Goal: Download file/media

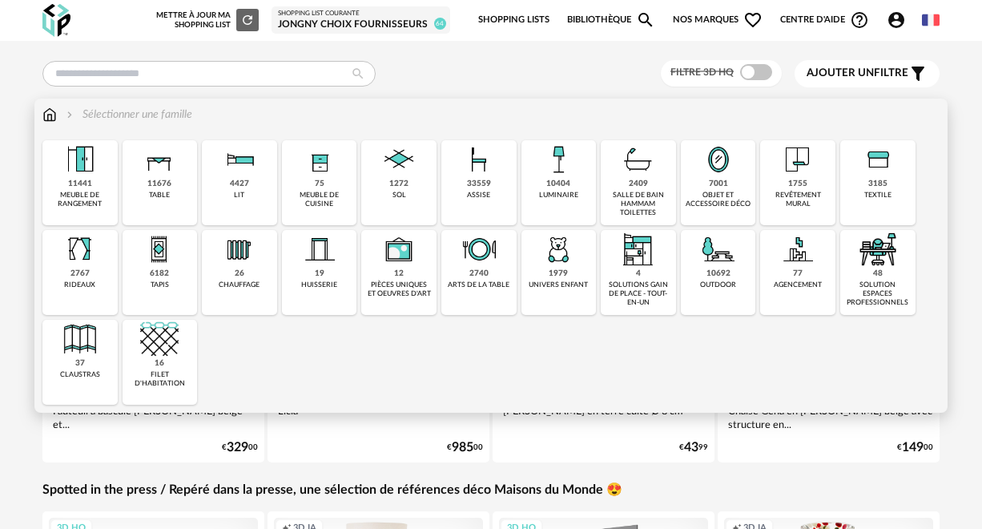
click at [83, 161] on img at bounding box center [80, 159] width 38 height 38
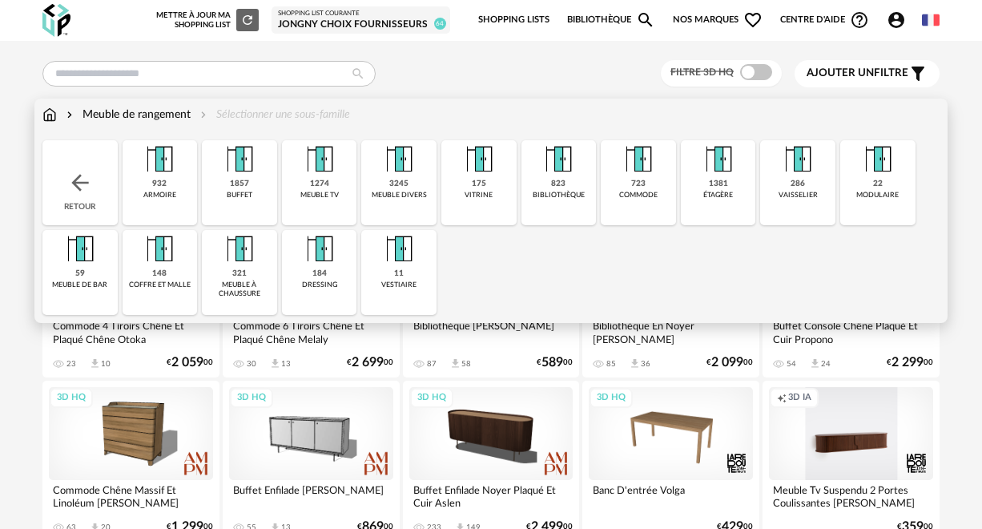
click at [314, 261] on img at bounding box center [319, 249] width 38 height 38
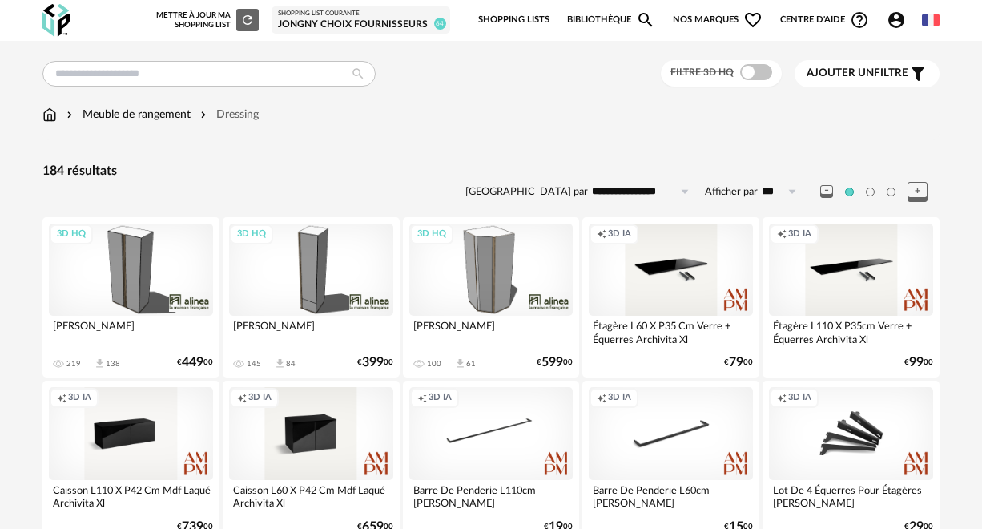
click at [139, 263] on div "3D HQ" at bounding box center [131, 270] width 164 height 92
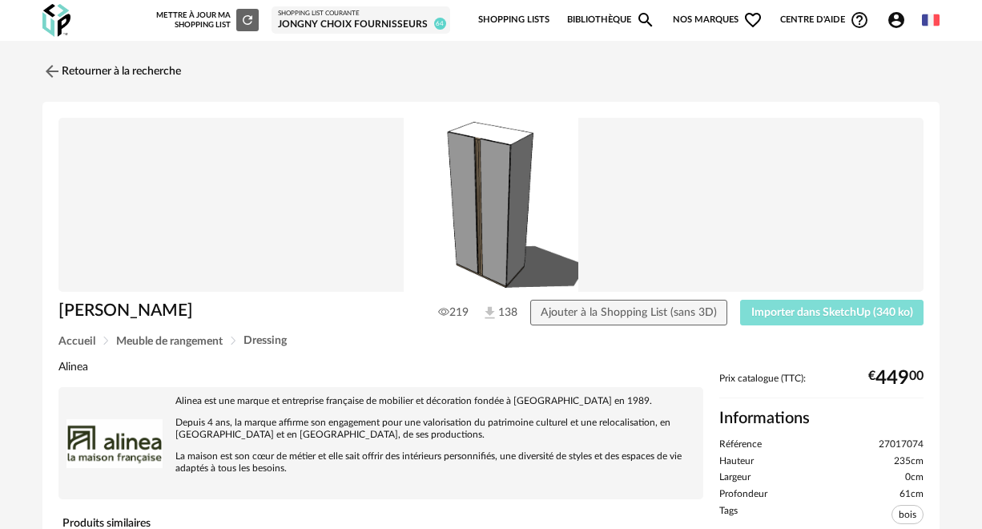
click at [832, 315] on span "Importer dans SketchUp (340 ko)" at bounding box center [832, 312] width 162 height 11
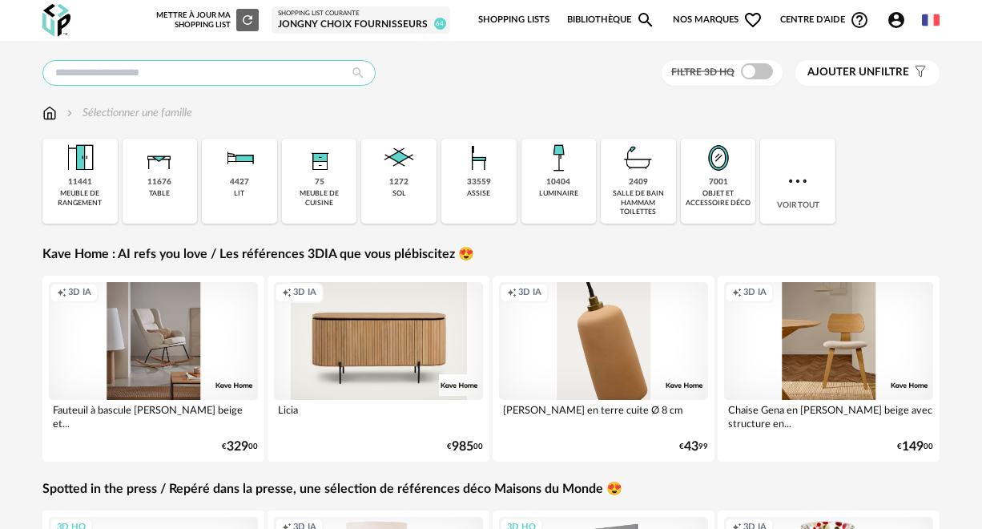
click at [87, 80] on input "text" at bounding box center [208, 73] width 333 height 26
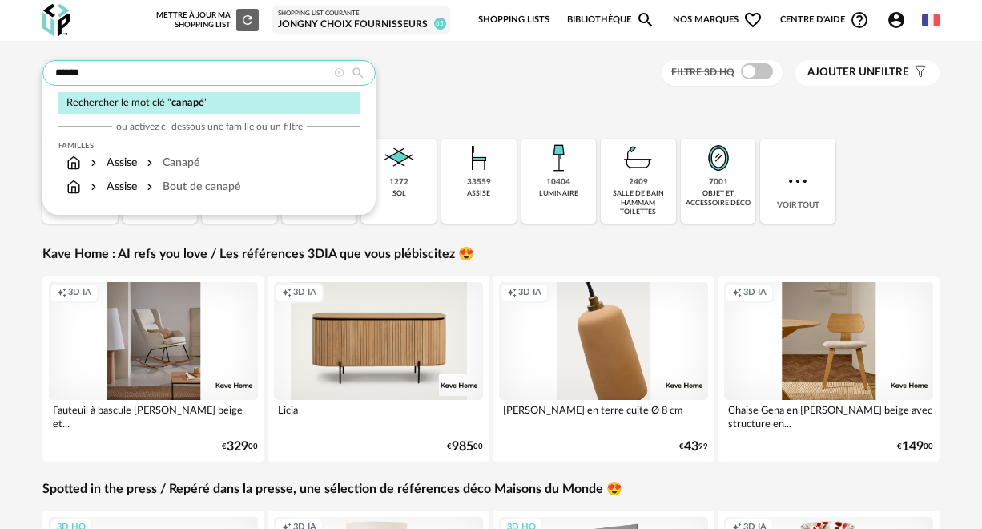
type input "******"
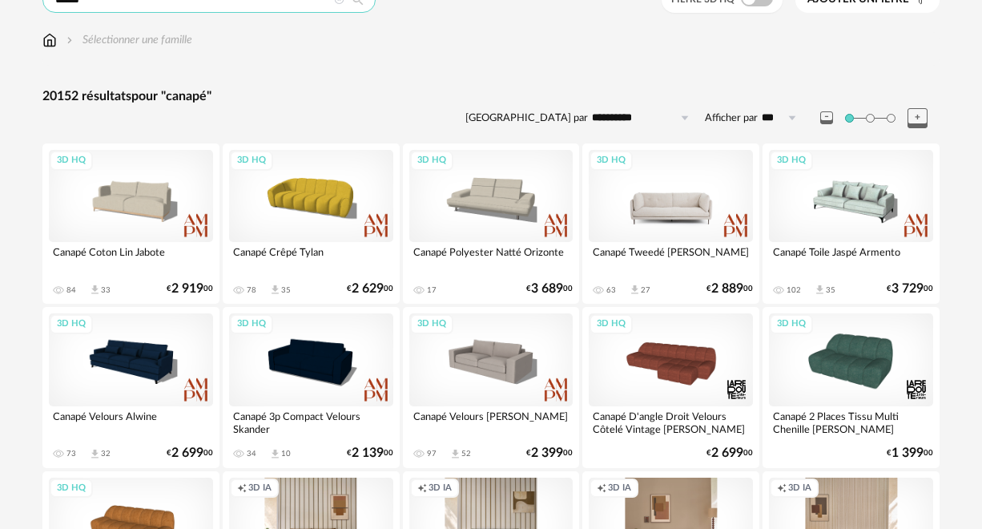
scroll to position [18, 0]
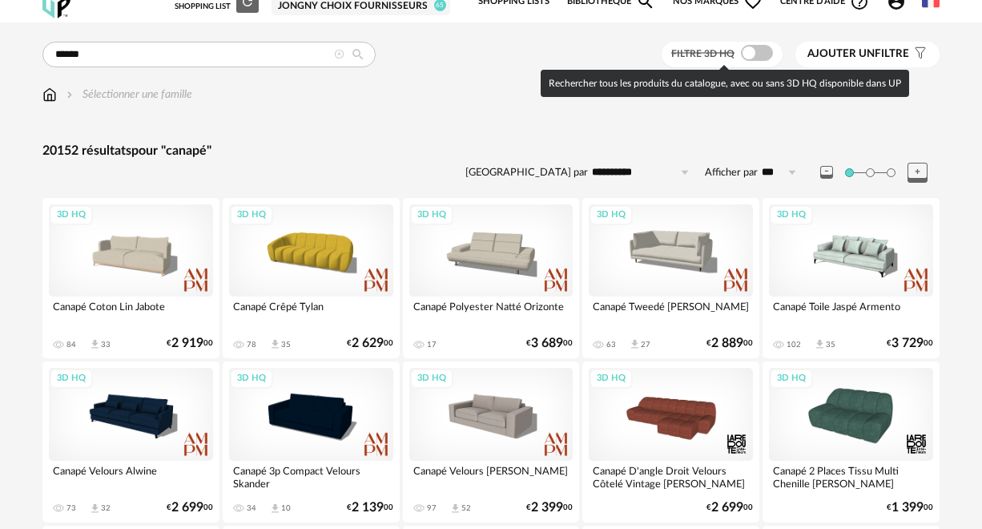
click at [753, 56] on span at bounding box center [757, 53] width 32 height 16
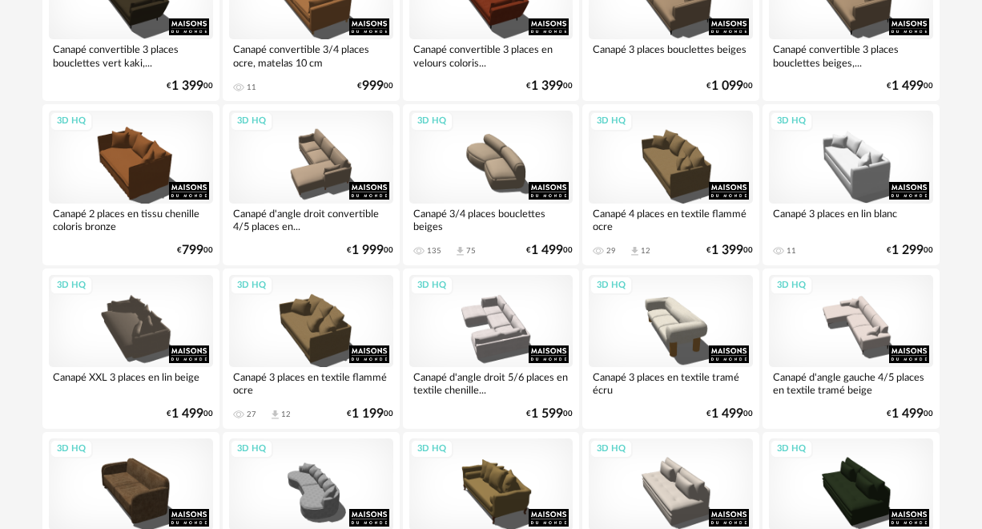
scroll to position [2972, 0]
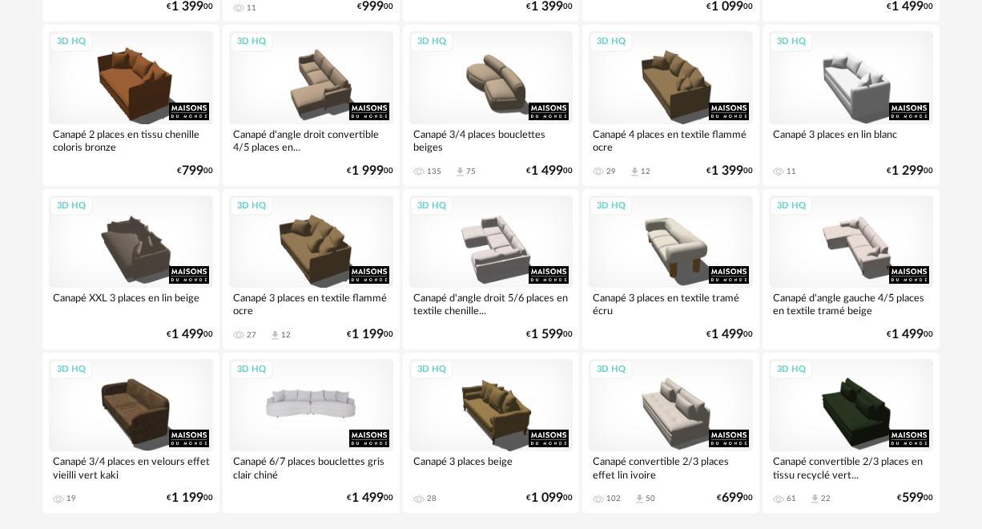
click at [330, 405] on div "3D HQ" at bounding box center [311, 405] width 164 height 92
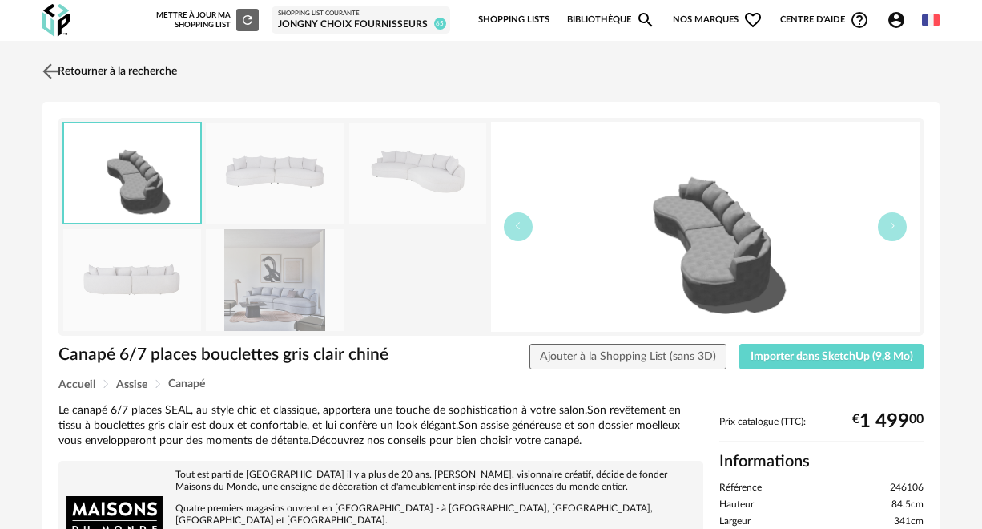
click at [50, 70] on img at bounding box center [50, 70] width 23 height 23
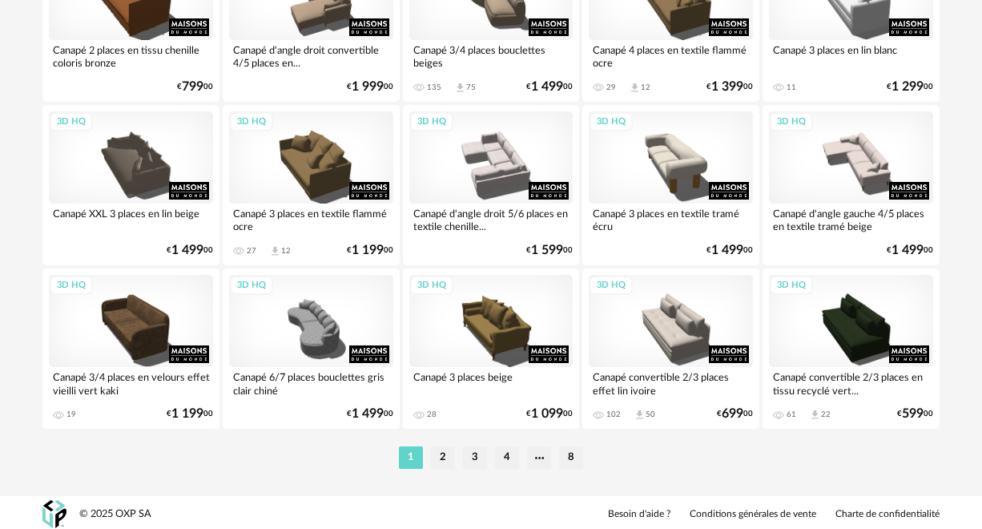
scroll to position [3060, 0]
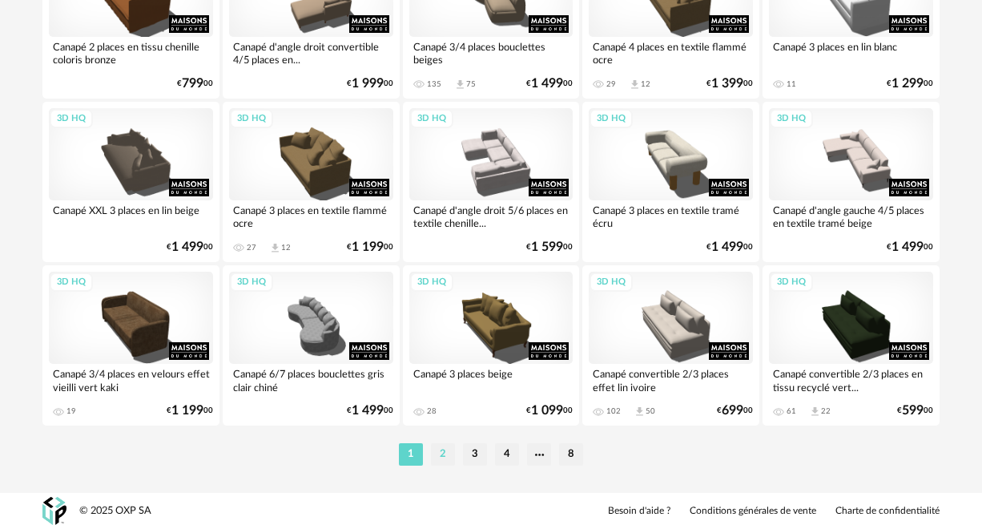
click at [441, 448] on li "2" at bounding box center [443, 454] width 24 height 22
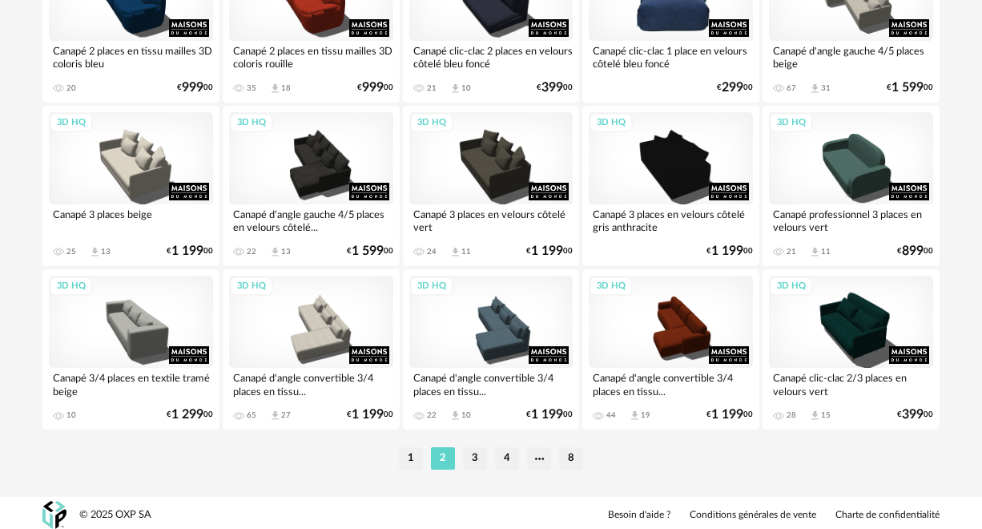
scroll to position [3060, 0]
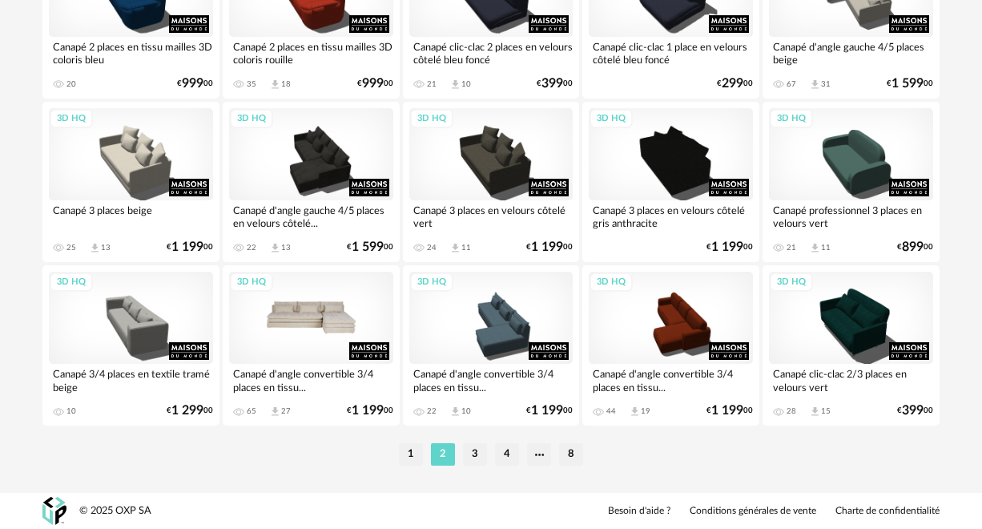
click at [324, 332] on div "3D HQ" at bounding box center [311, 318] width 164 height 92
